Goal: Use online tool/utility: Use online tool/utility

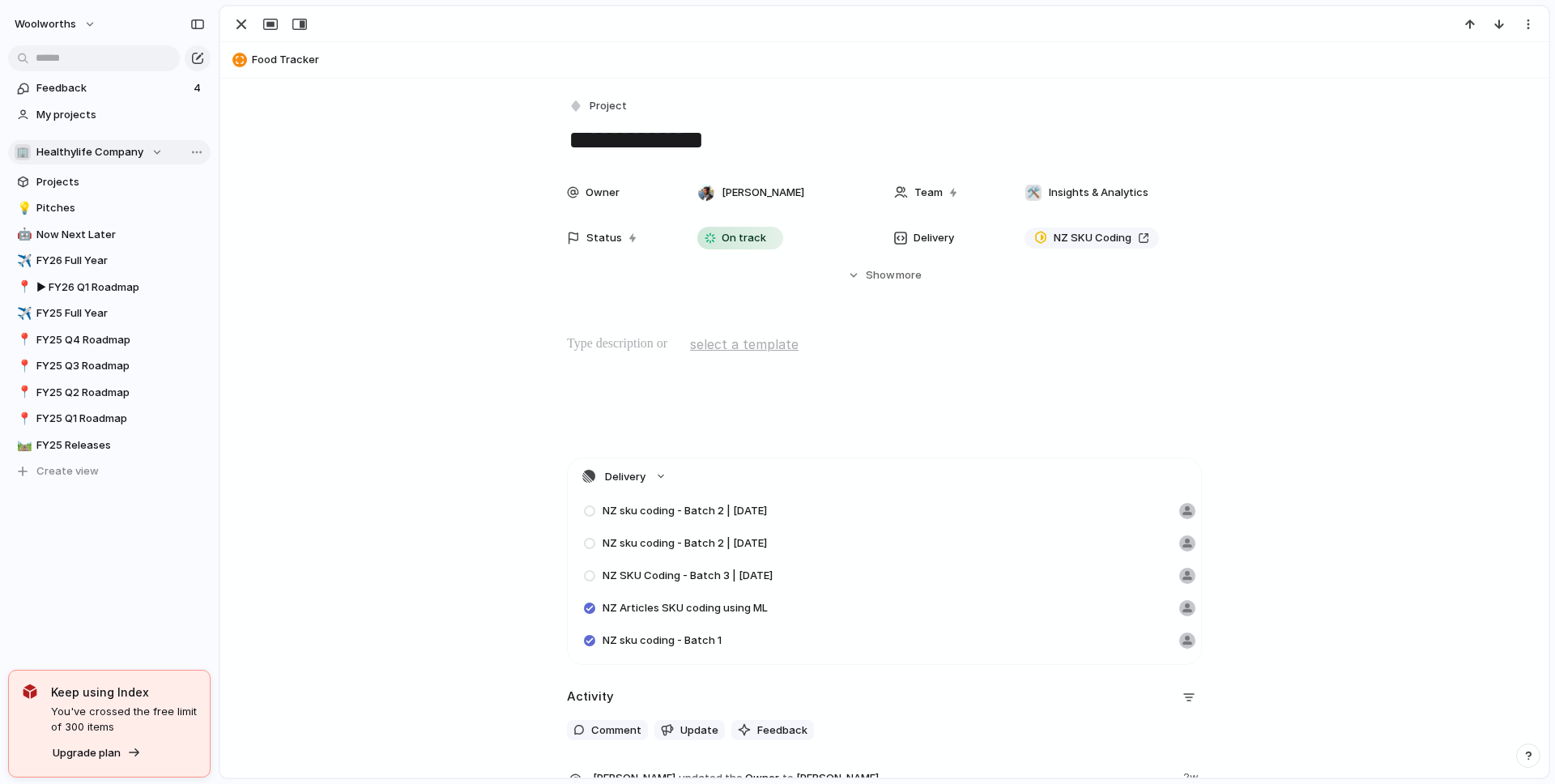
click at [66, 150] on span "Healthylife Company" at bounding box center [89, 152] width 107 height 16
click at [67, 217] on span "Healthylife Company" at bounding box center [103, 217] width 107 height 16
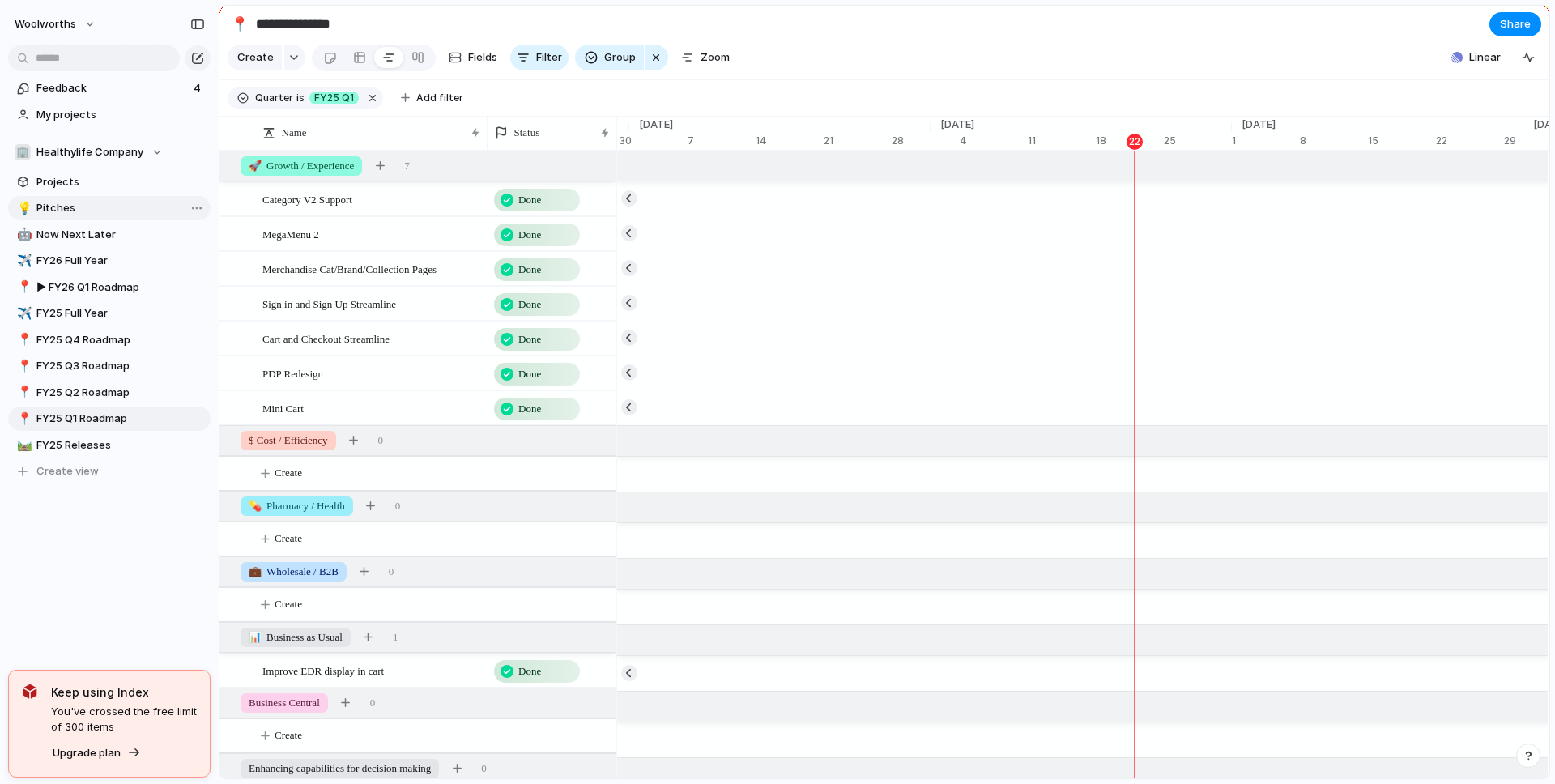
scroll to position [0, 10335]
click at [136, 158] on span "Healthylife Company" at bounding box center [89, 152] width 107 height 16
click at [103, 244] on span "Insights & Analytics" at bounding box center [100, 245] width 100 height 16
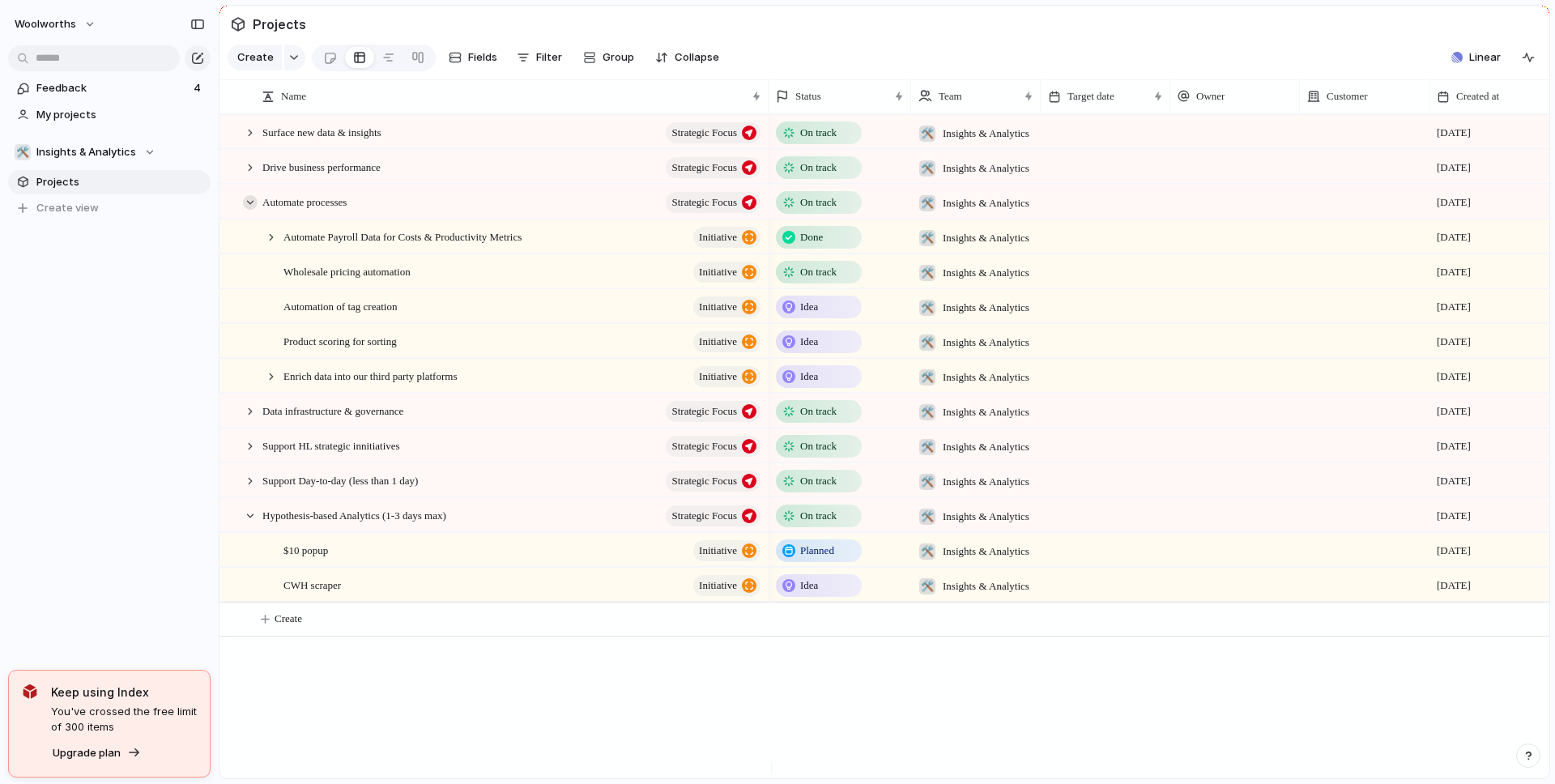
click at [249, 210] on div at bounding box center [250, 202] width 14 height 14
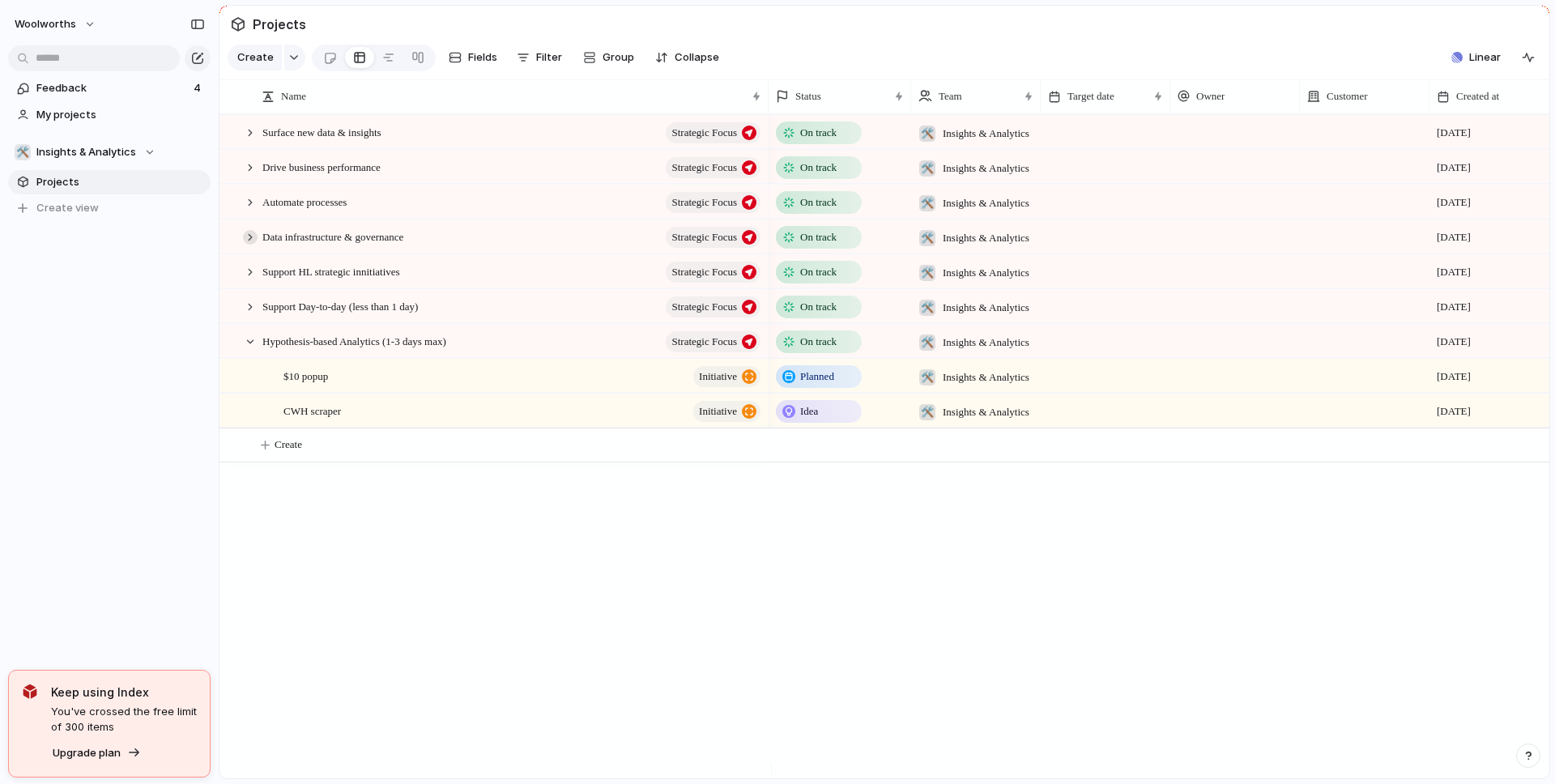
click at [251, 245] on div at bounding box center [250, 236] width 14 height 14
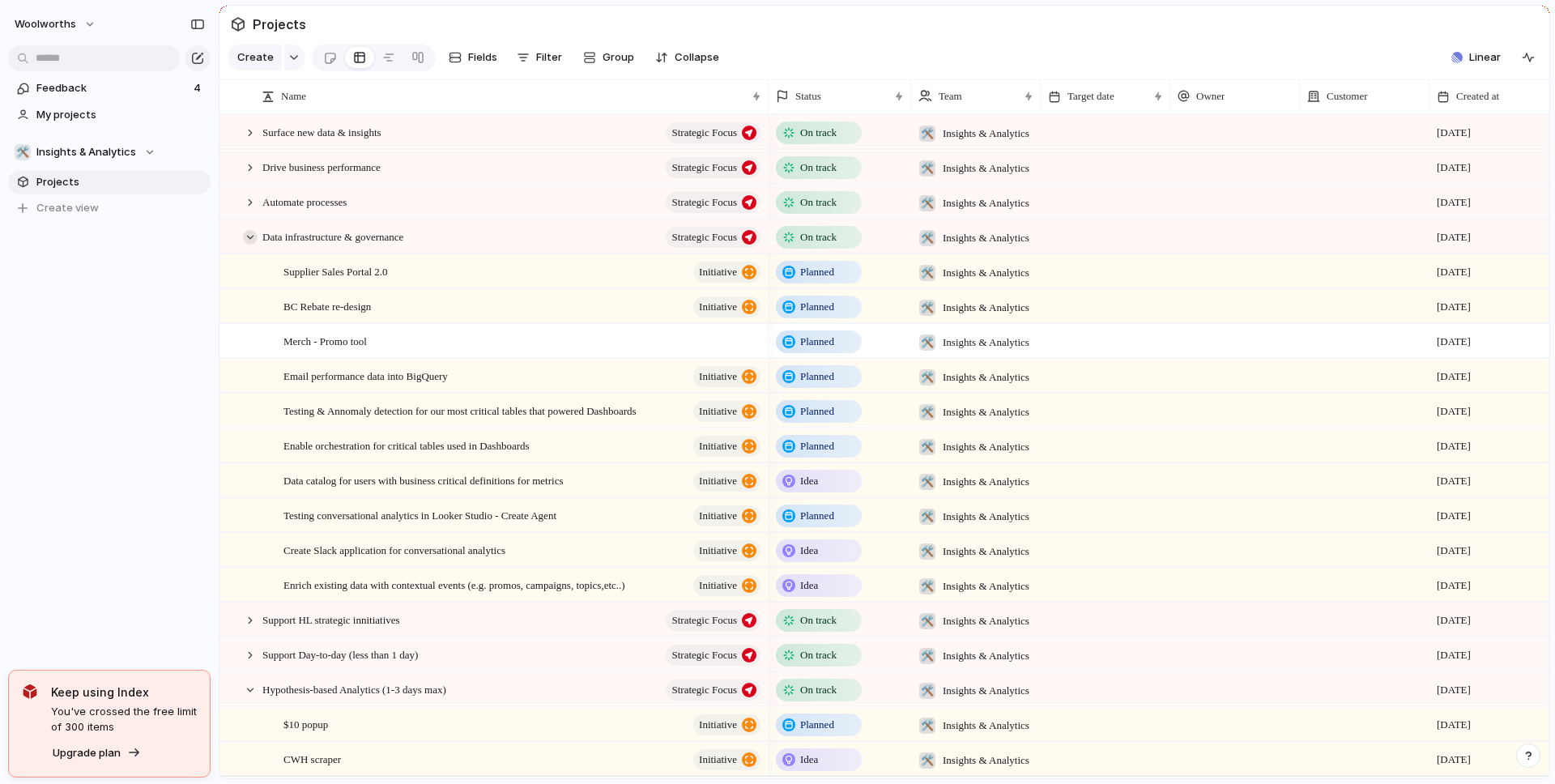
click at [256, 245] on div at bounding box center [250, 236] width 14 height 14
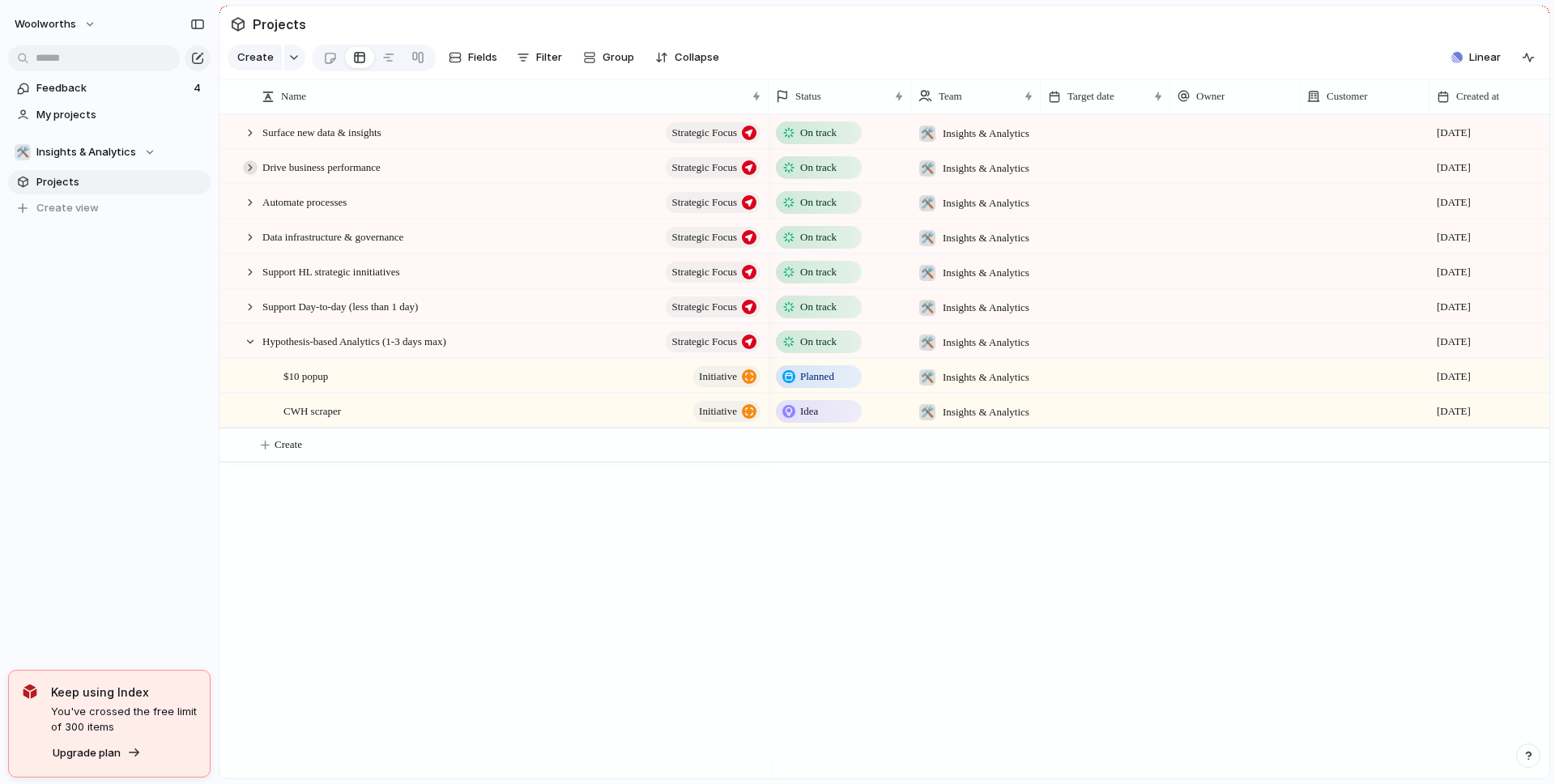
click at [255, 175] on div at bounding box center [250, 167] width 14 height 14
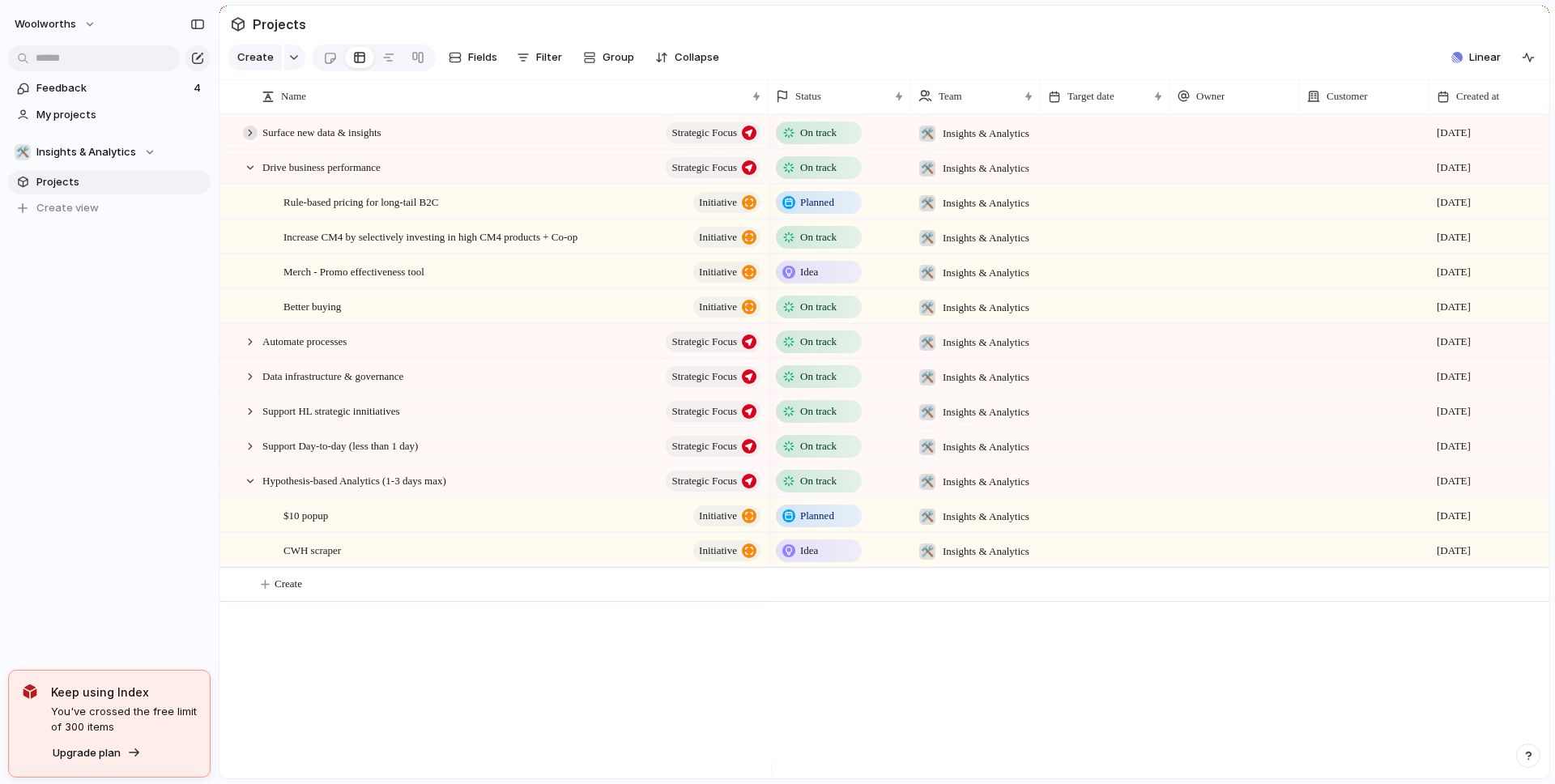
click at [253, 140] on div at bounding box center [250, 132] width 14 height 14
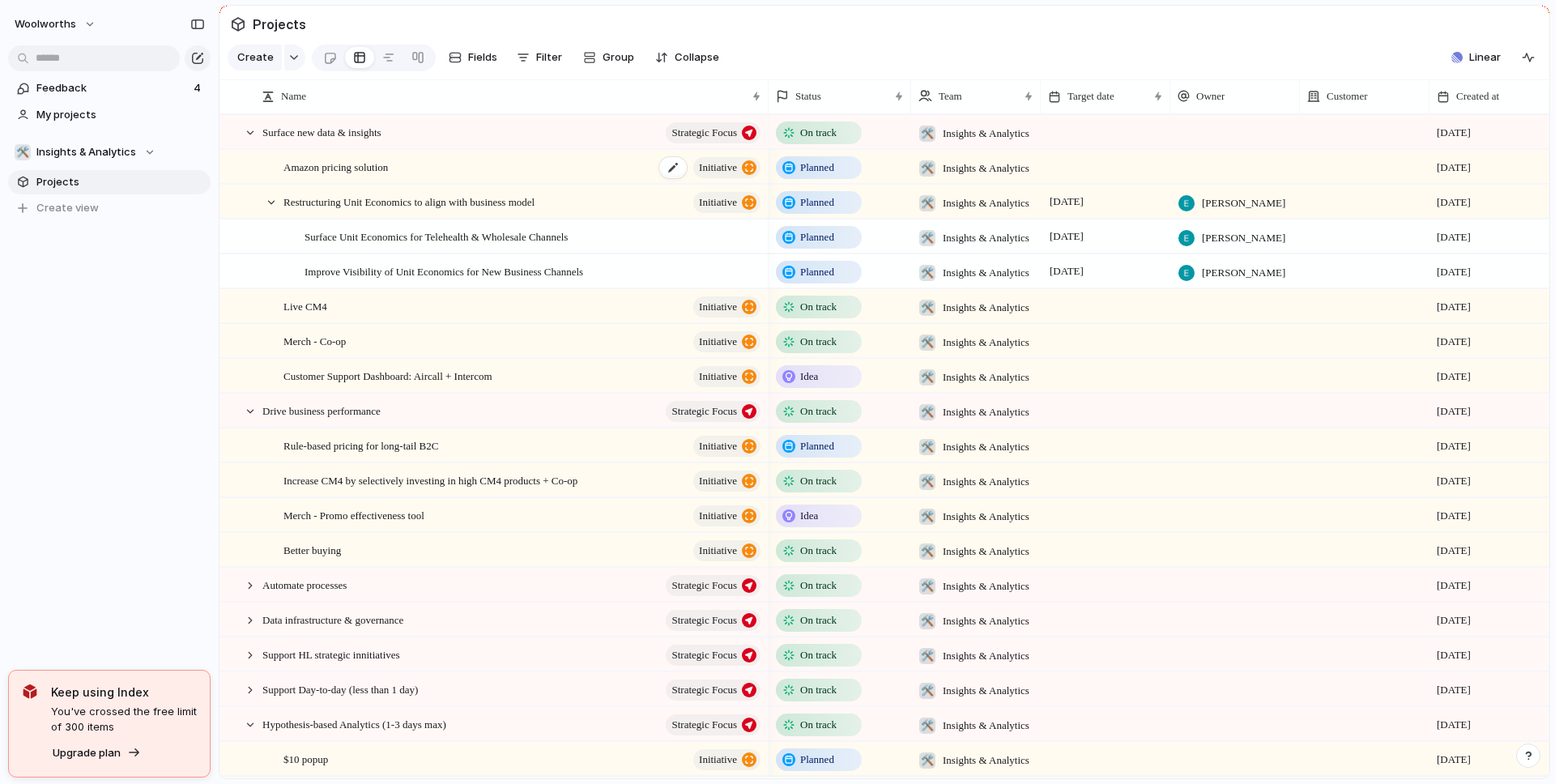
click at [348, 176] on span "Amazon pricing solution" at bounding box center [336, 166] width 104 height 19
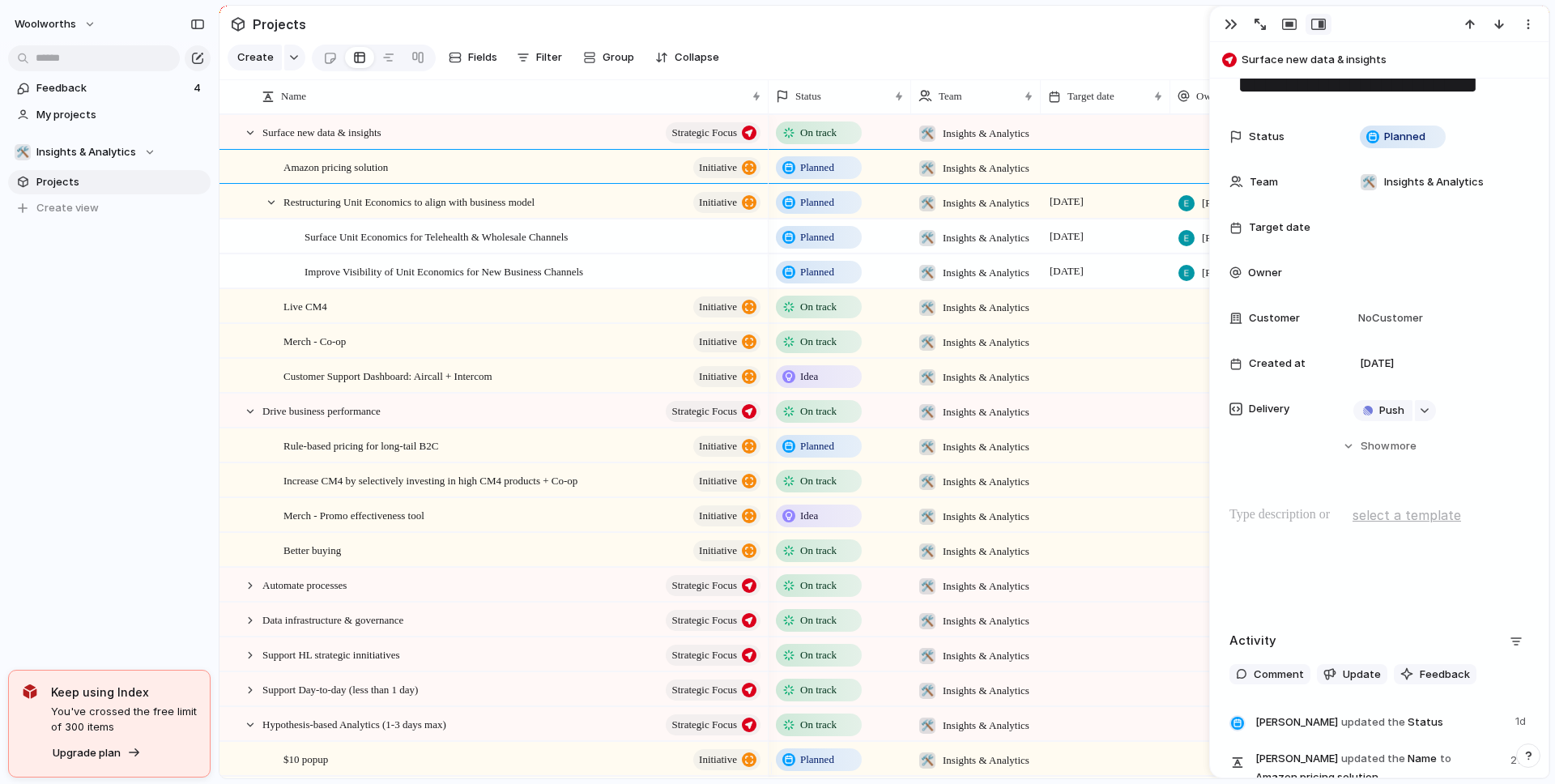
scroll to position [80, 0]
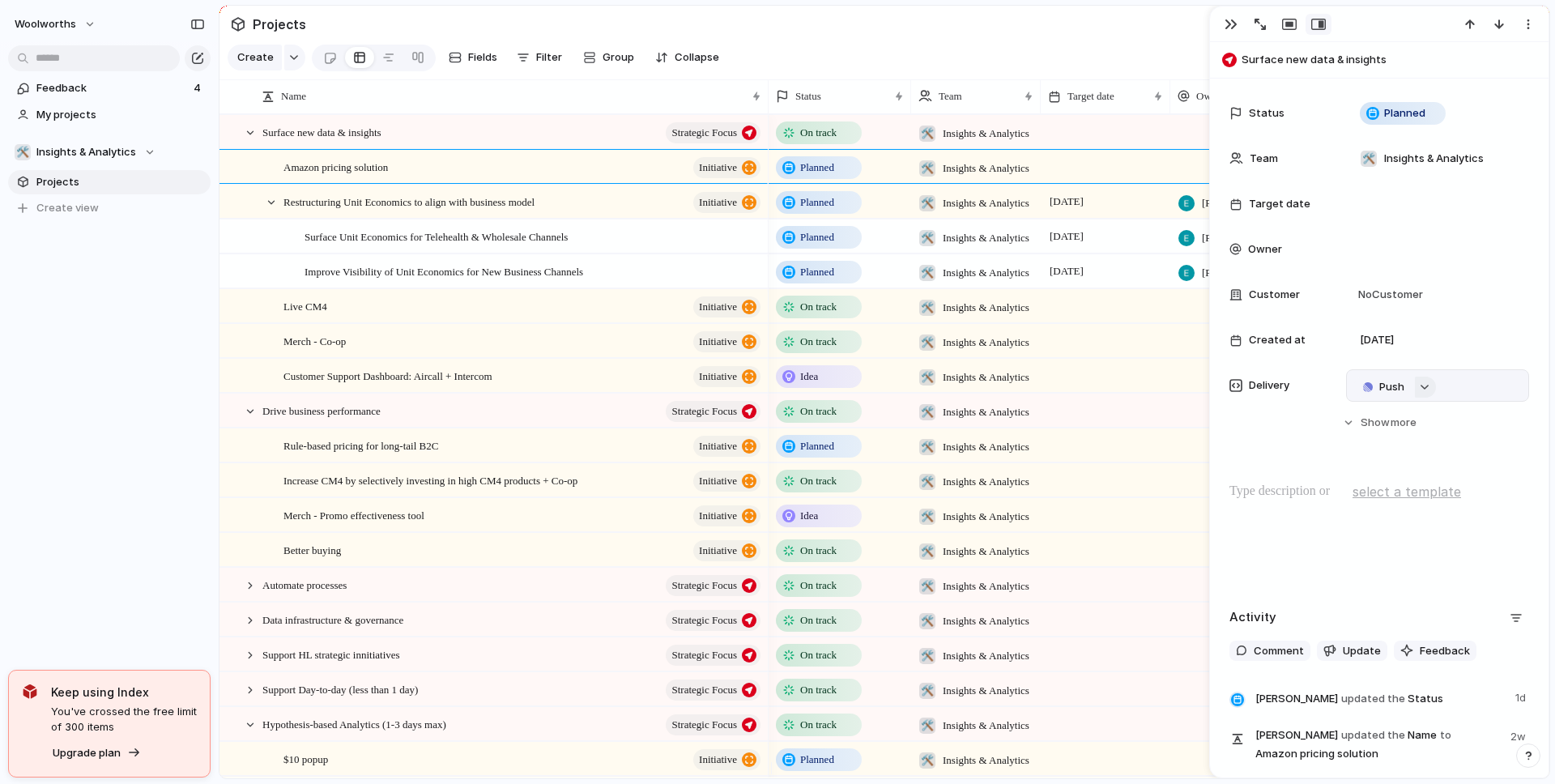
click at [1426, 383] on div "button" at bounding box center [1424, 386] width 11 height 7
type input "***"
click at [1423, 487] on span "Amazon price scraper" at bounding box center [1436, 482] width 113 height 16
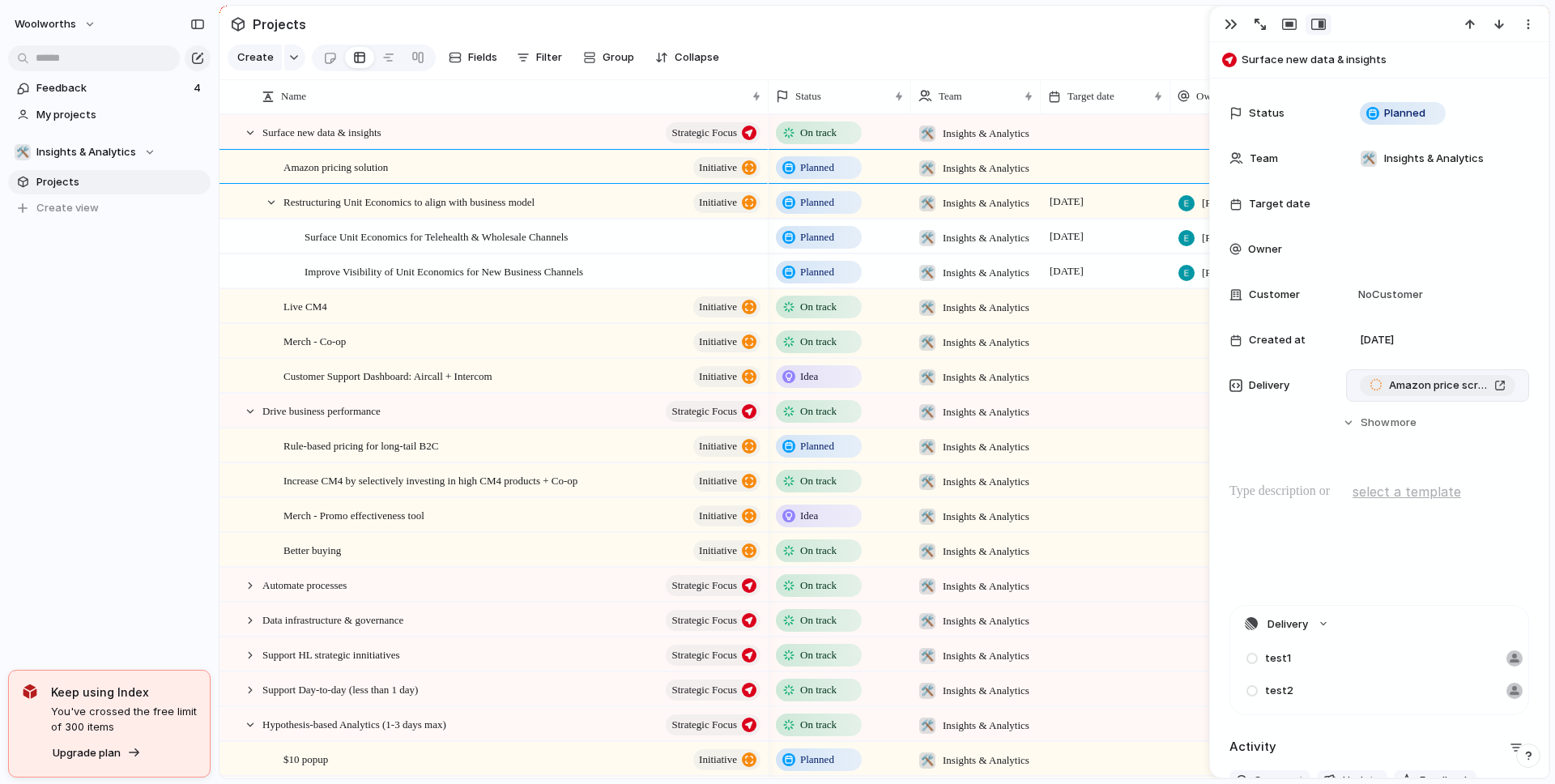
click at [1489, 381] on div "Amazon price scraper" at bounding box center [1436, 384] width 136 height 16
